Goal: Task Accomplishment & Management: Complete application form

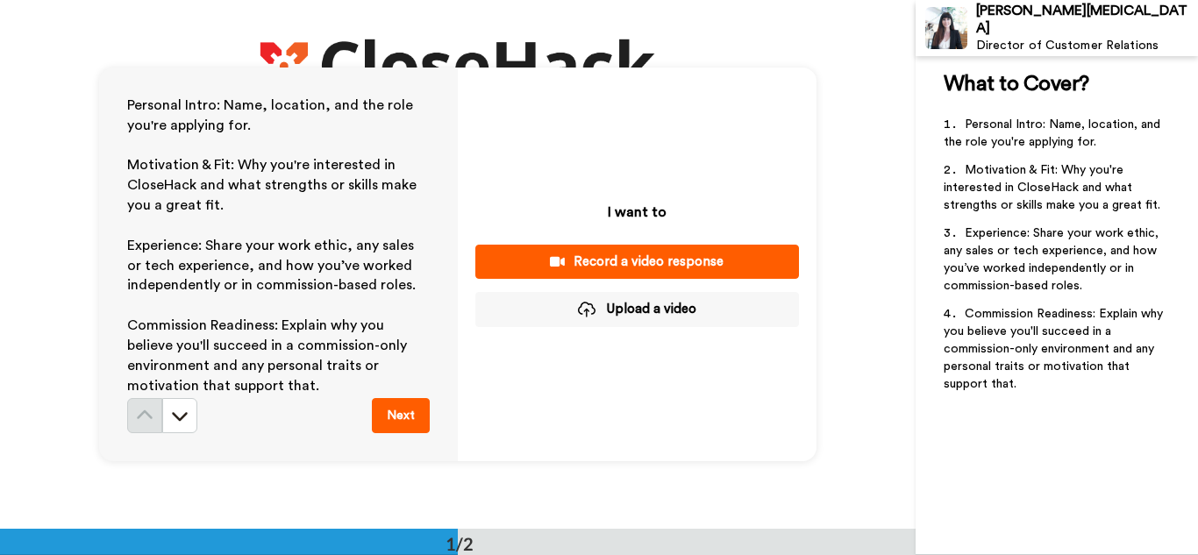
click at [538, 251] on button "Record a video response" at bounding box center [637, 262] width 324 height 34
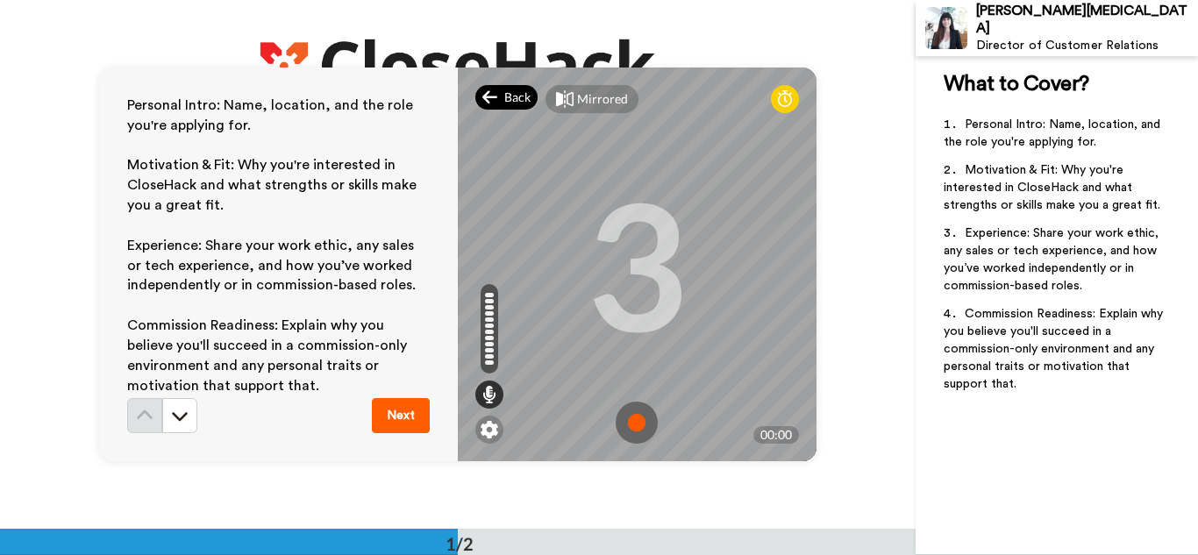
click at [522, 101] on span "Back" at bounding box center [517, 98] width 26 height 18
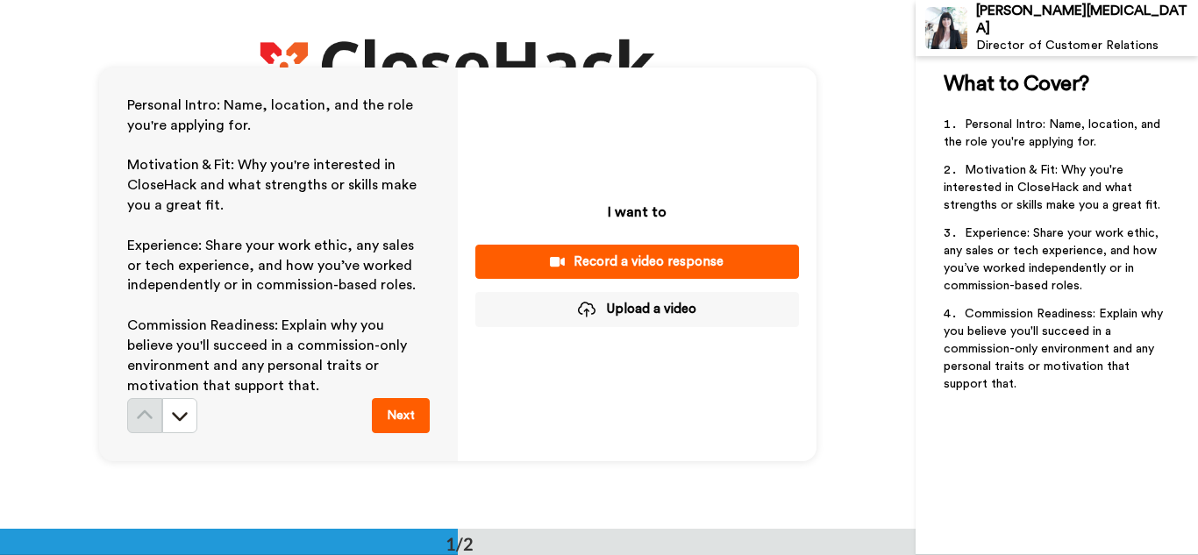
click at [639, 168] on div "I want to Record a video response Upload a video" at bounding box center [637, 265] width 359 height 394
click at [587, 251] on button "Record a video response" at bounding box center [637, 262] width 324 height 34
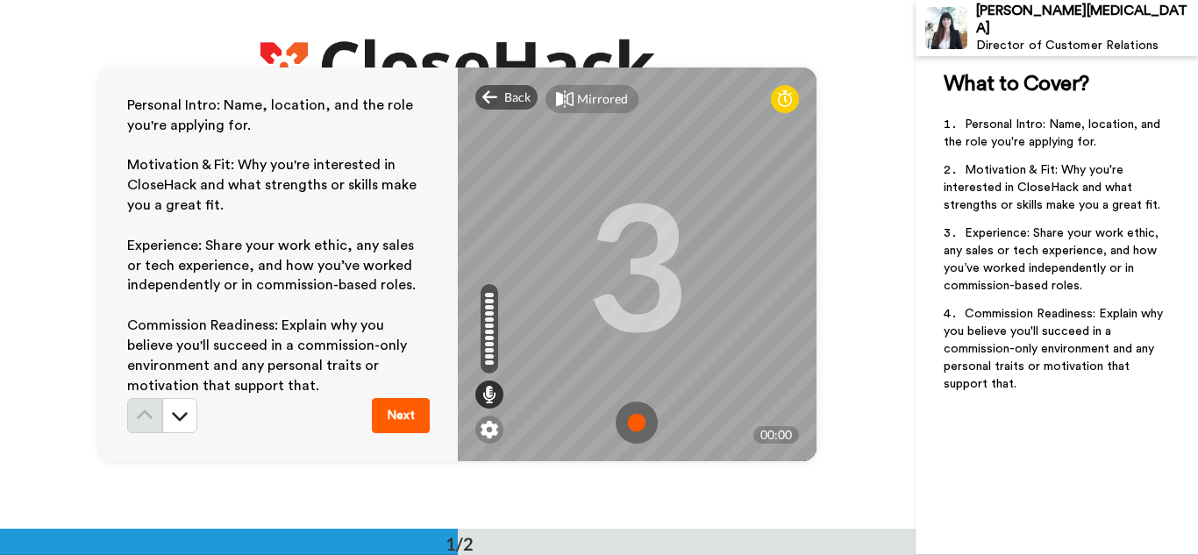
click at [622, 411] on img at bounding box center [637, 423] width 42 height 42
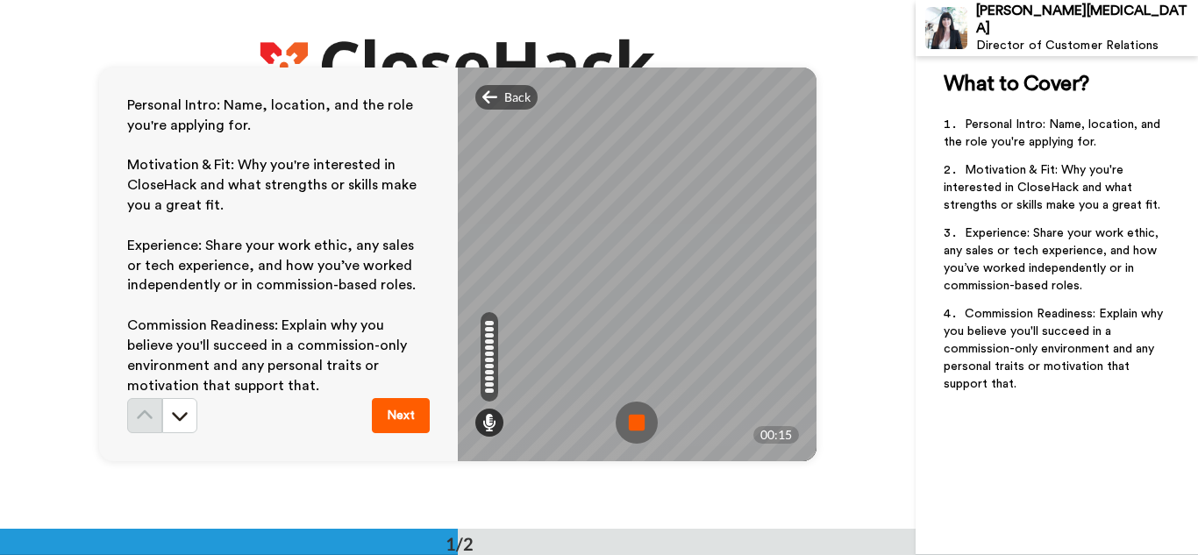
click at [624, 411] on img at bounding box center [637, 423] width 42 height 42
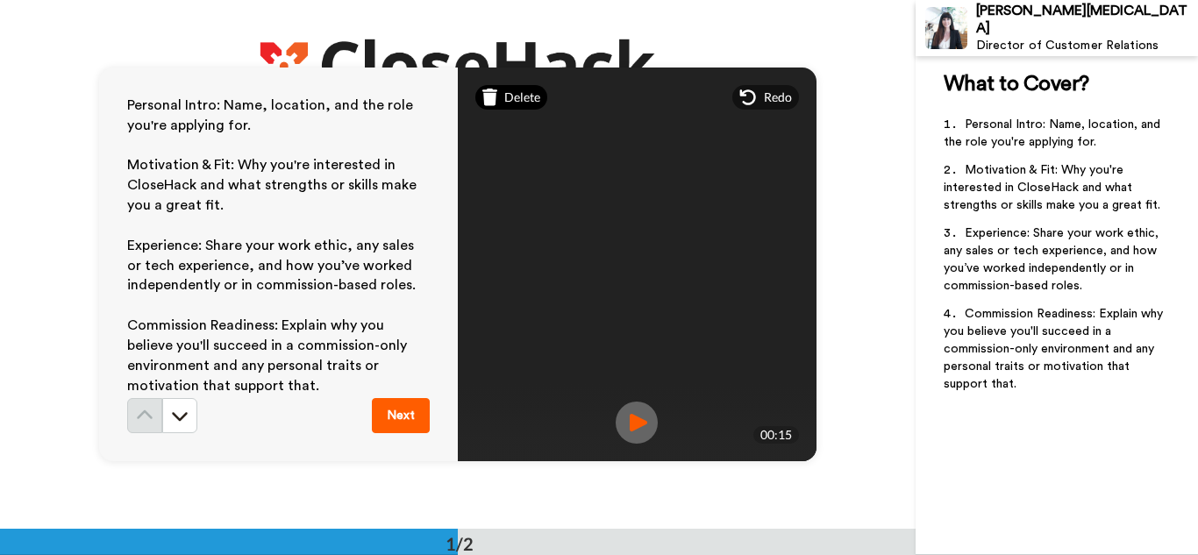
click at [525, 104] on span "Delete" at bounding box center [522, 98] width 36 height 18
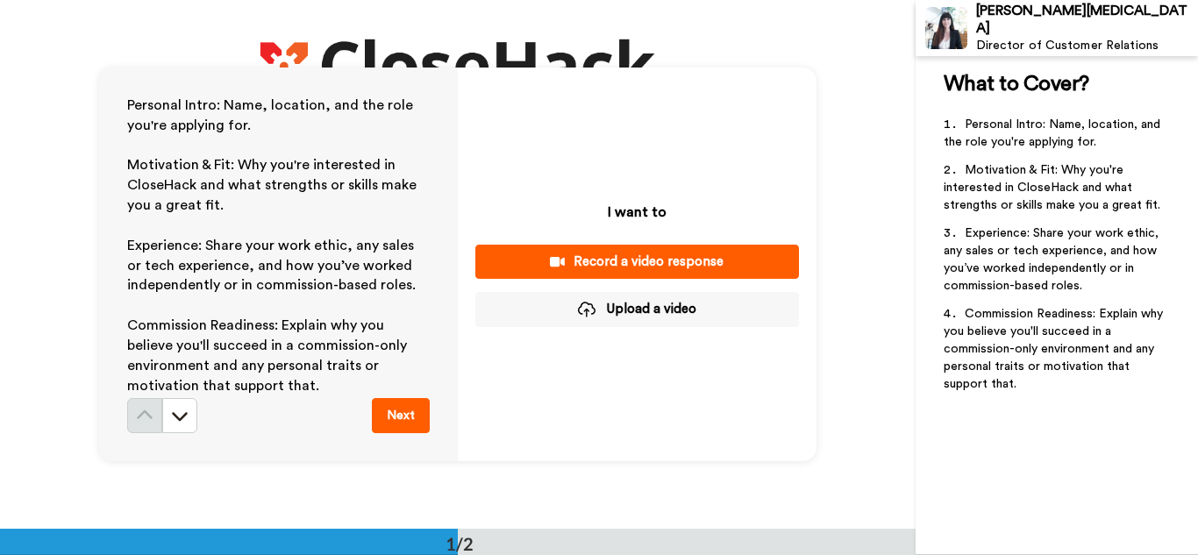
click at [527, 263] on div "Record a video response" at bounding box center [638, 262] width 296 height 18
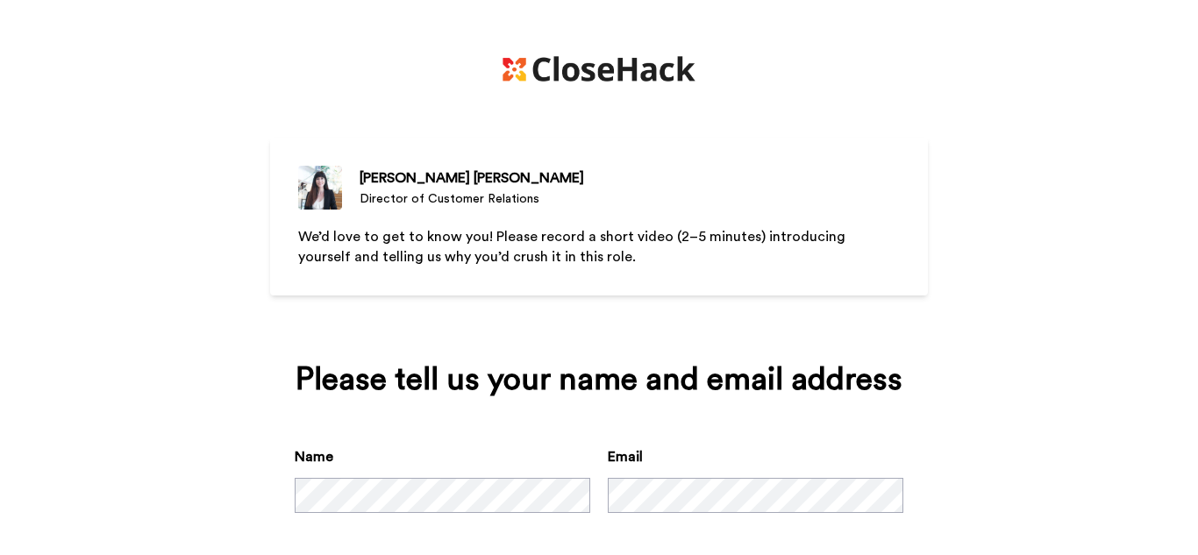
scroll to position [84, 0]
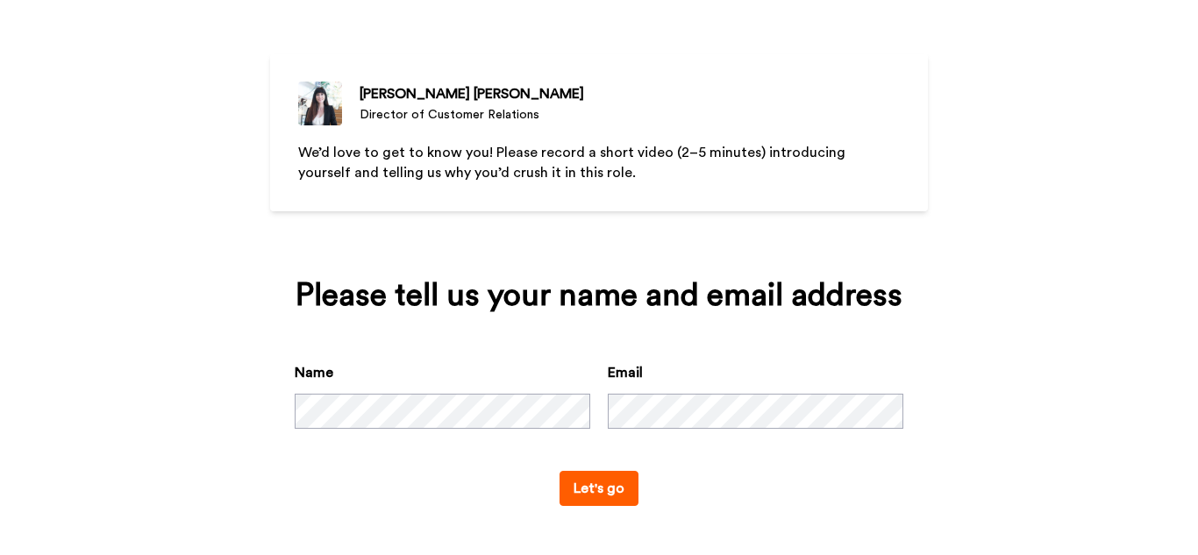
click at [560, 478] on button "Let's go" at bounding box center [599, 488] width 79 height 35
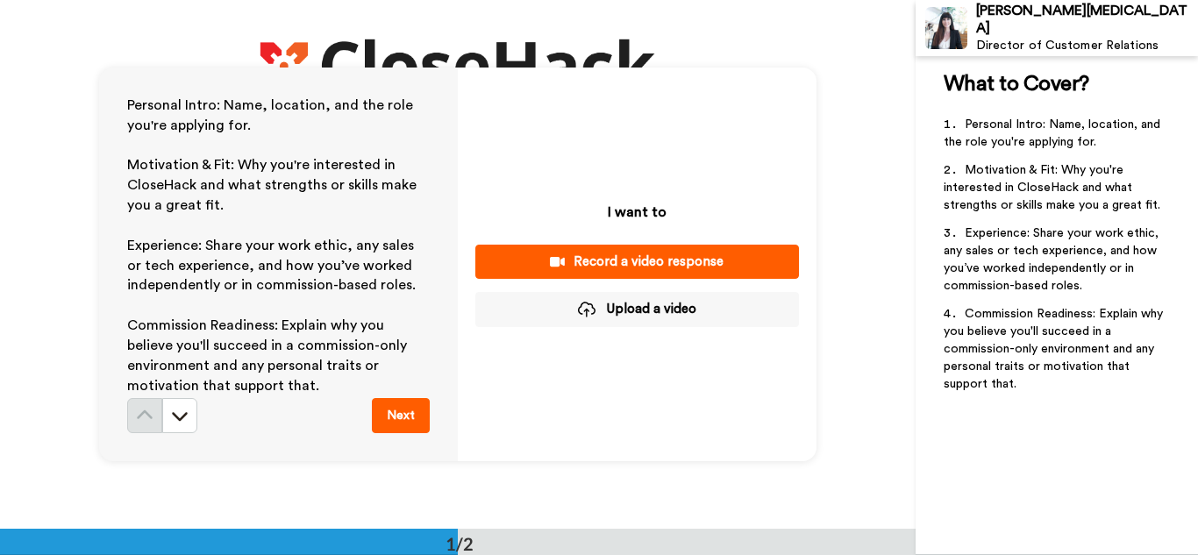
click at [563, 274] on button "Record a video response" at bounding box center [637, 262] width 324 height 34
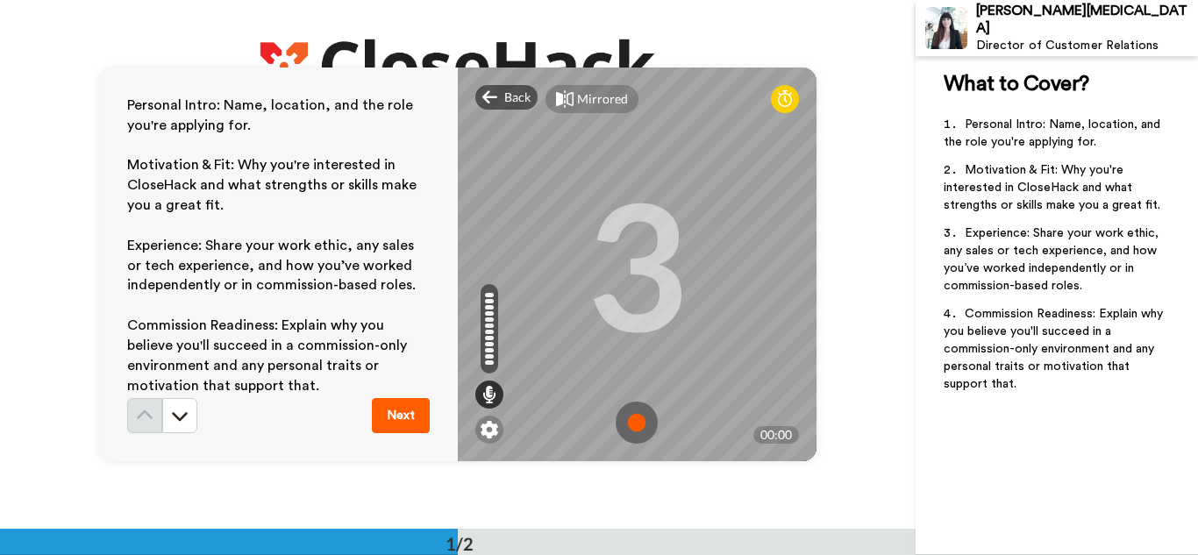
click at [622, 415] on img at bounding box center [637, 423] width 42 height 42
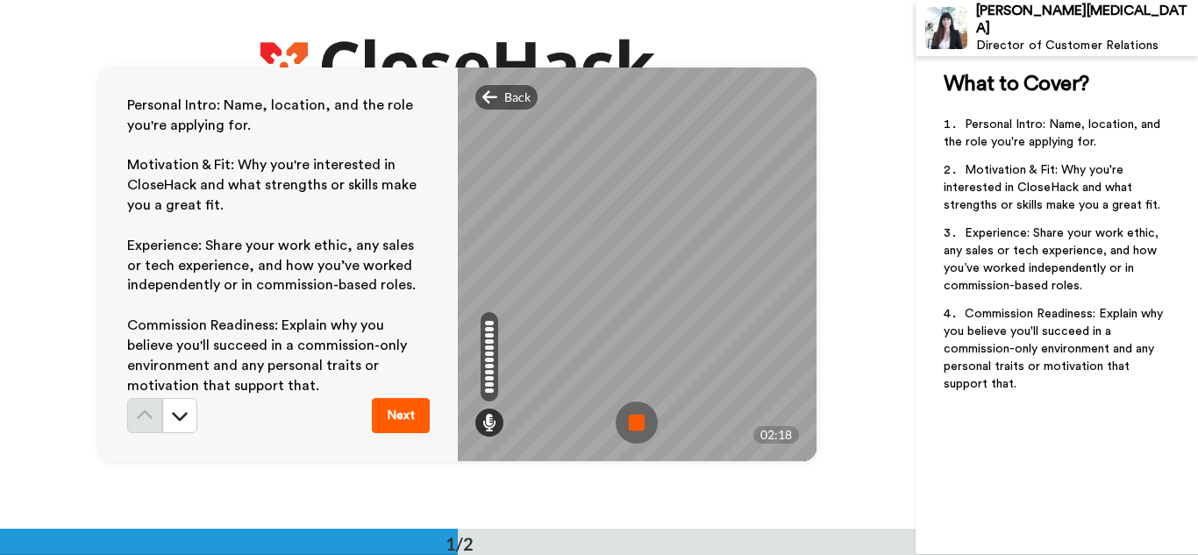
click at [411, 402] on button "Next" at bounding box center [401, 415] width 58 height 35
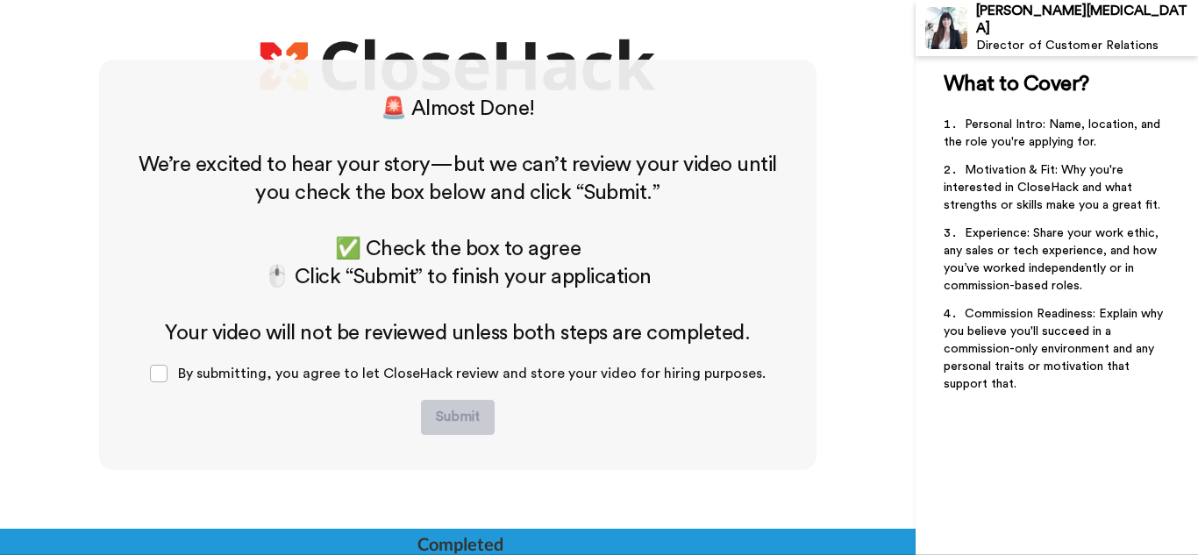
scroll to position [470, 0]
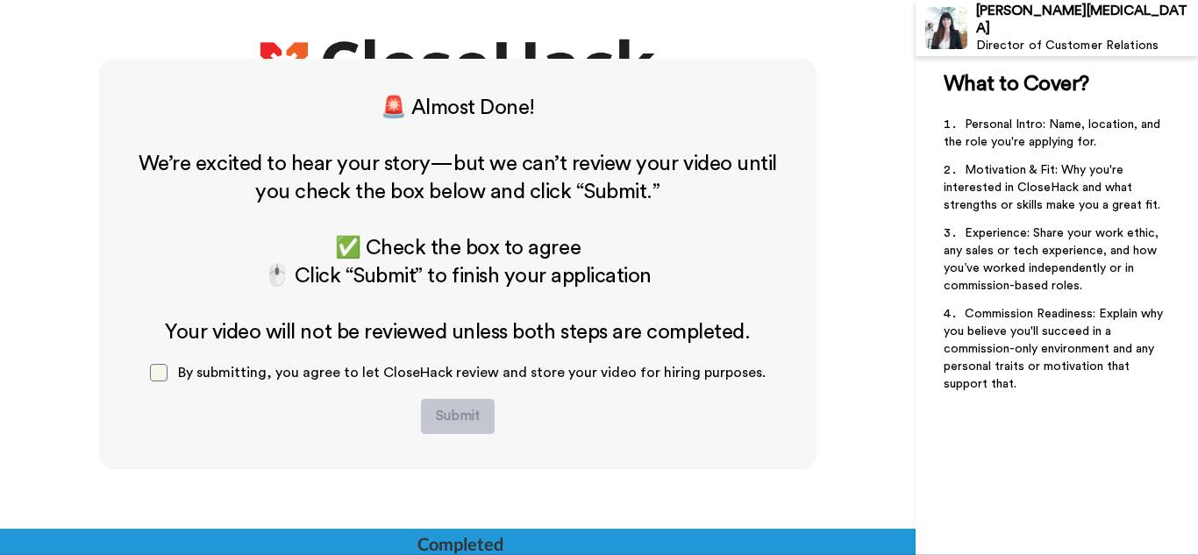
click at [163, 366] on span at bounding box center [159, 373] width 18 height 18
click at [439, 418] on button "Submit" at bounding box center [458, 416] width 74 height 35
